Goal: Information Seeking & Learning: Learn about a topic

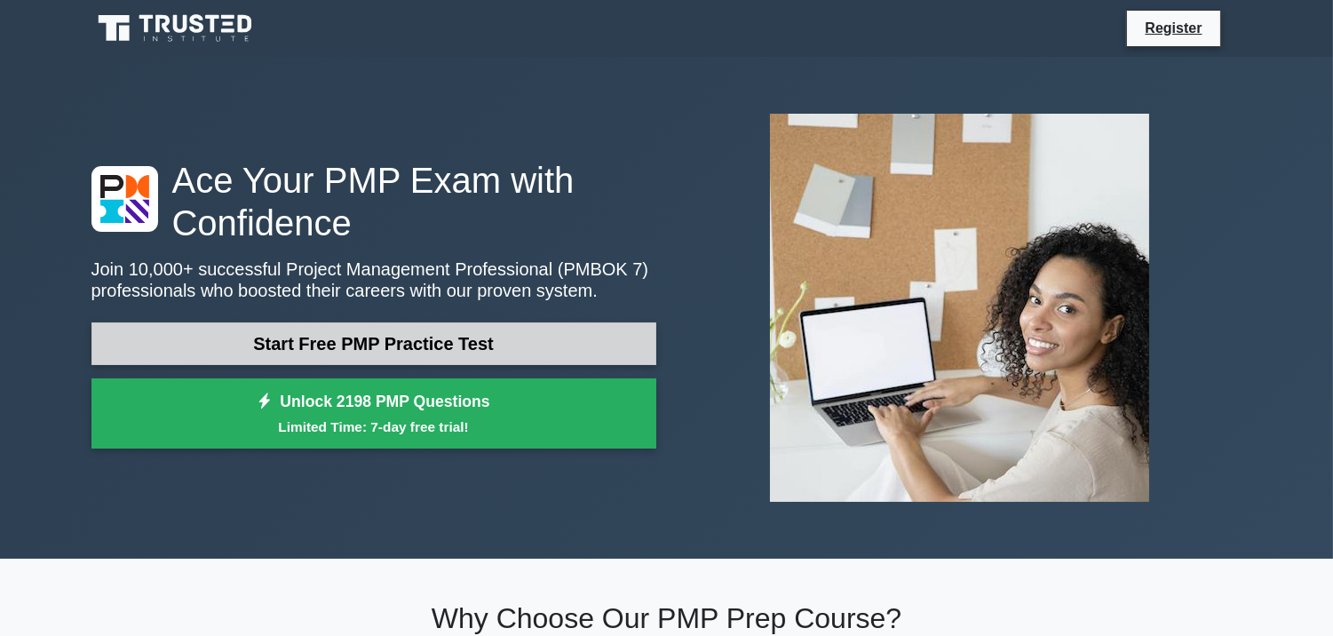
click at [400, 335] on link "Start Free PMP Practice Test" at bounding box center [373, 343] width 565 height 43
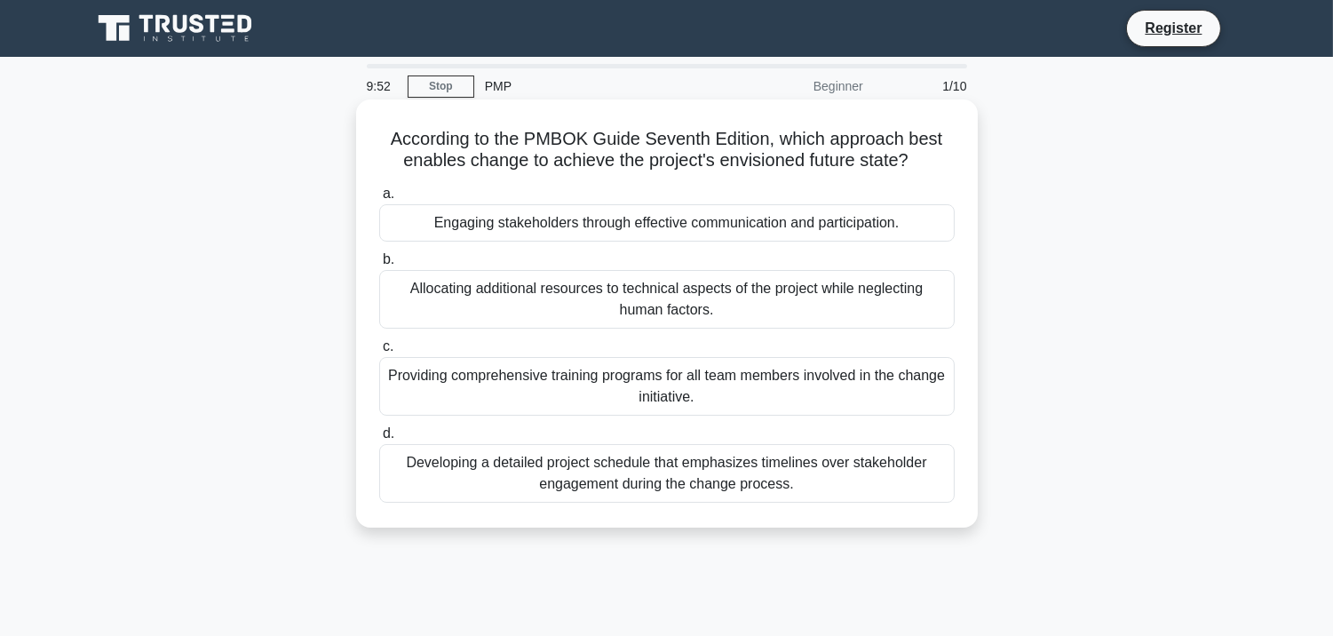
click at [473, 225] on div "Engaging stakeholders through effective communication and participation." at bounding box center [666, 222] width 575 height 37
click at [379, 200] on input "a. Engaging stakeholders through effective communication and participation." at bounding box center [379, 194] width 0 height 12
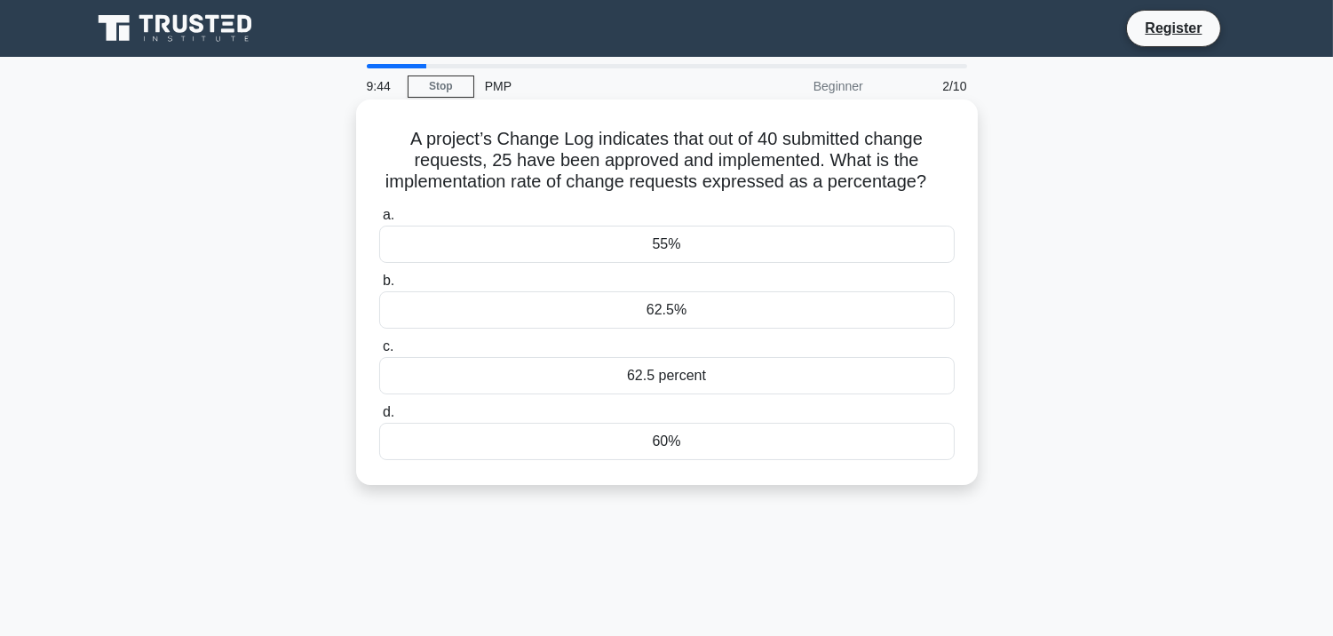
click at [456, 241] on div "55%" at bounding box center [666, 244] width 575 height 37
click at [379, 221] on input "a. 55%" at bounding box center [379, 216] width 0 height 12
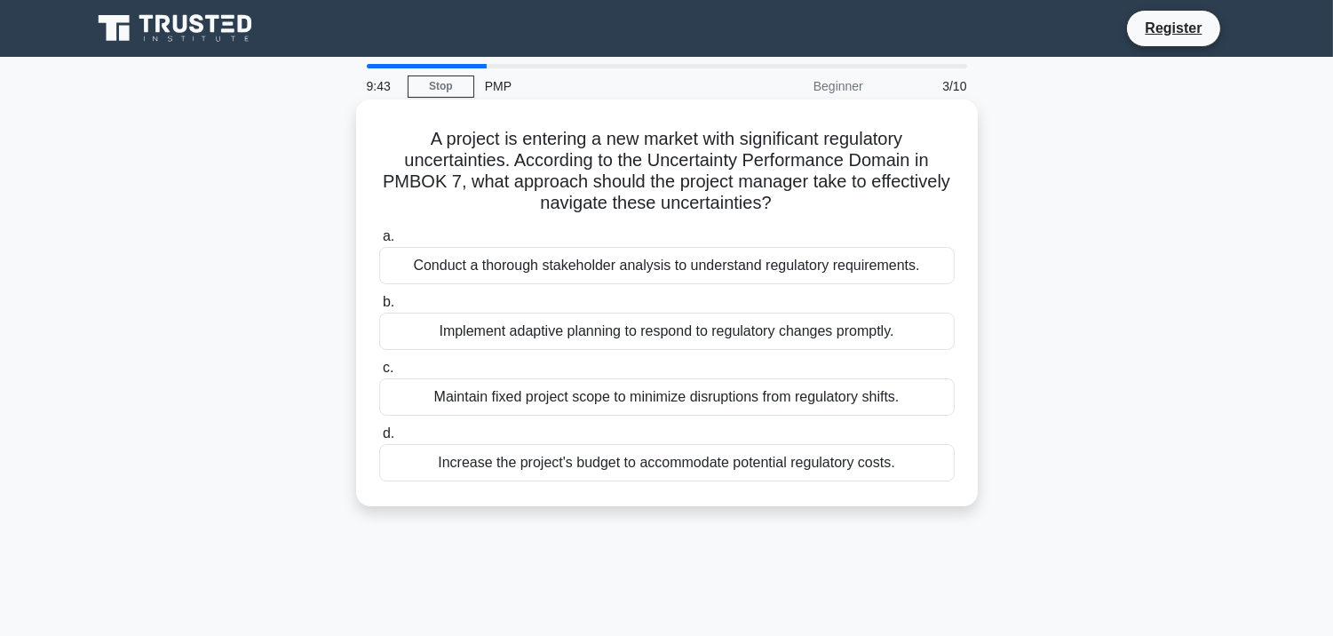
click at [453, 265] on div "Conduct a thorough stakeholder analysis to understand regulatory requirements." at bounding box center [666, 265] width 575 height 37
click at [379, 242] on input "a. Conduct a thorough stakeholder analysis to understand regulatory requirement…" at bounding box center [379, 237] width 0 height 12
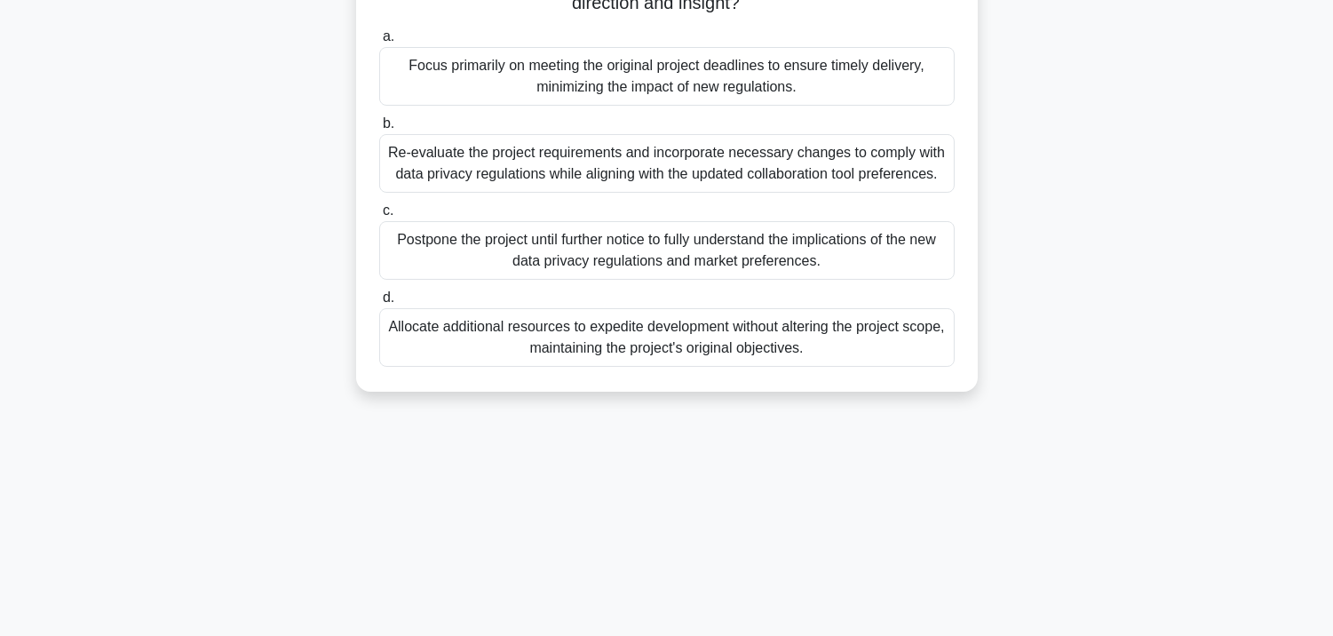
scroll to position [322, 0]
